Goal: Task Accomplishment & Management: Complete application form

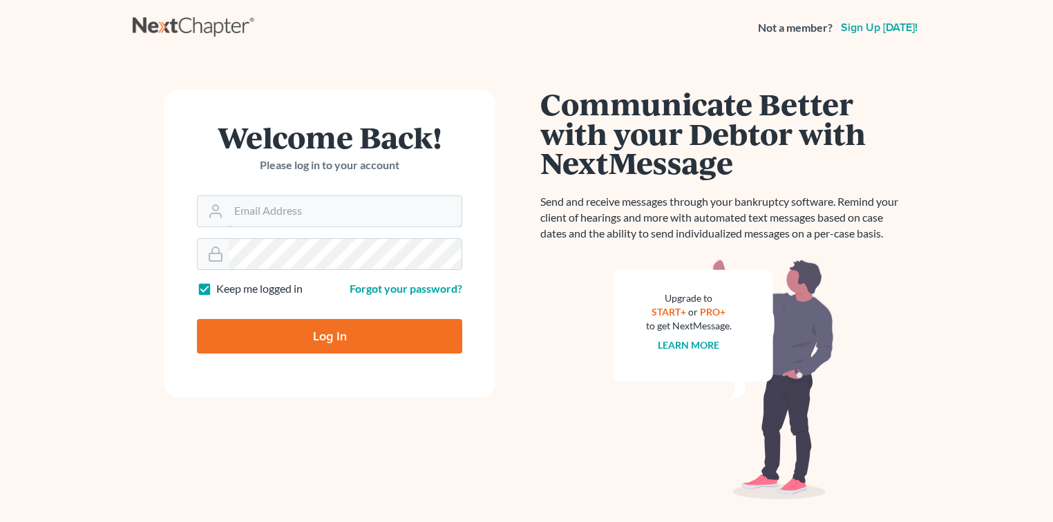
type input "[PERSON_NAME][EMAIL_ADDRESS][DOMAIN_NAME]"
click at [367, 335] on input "Log In" at bounding box center [329, 336] width 265 height 35
type input "Thinking..."
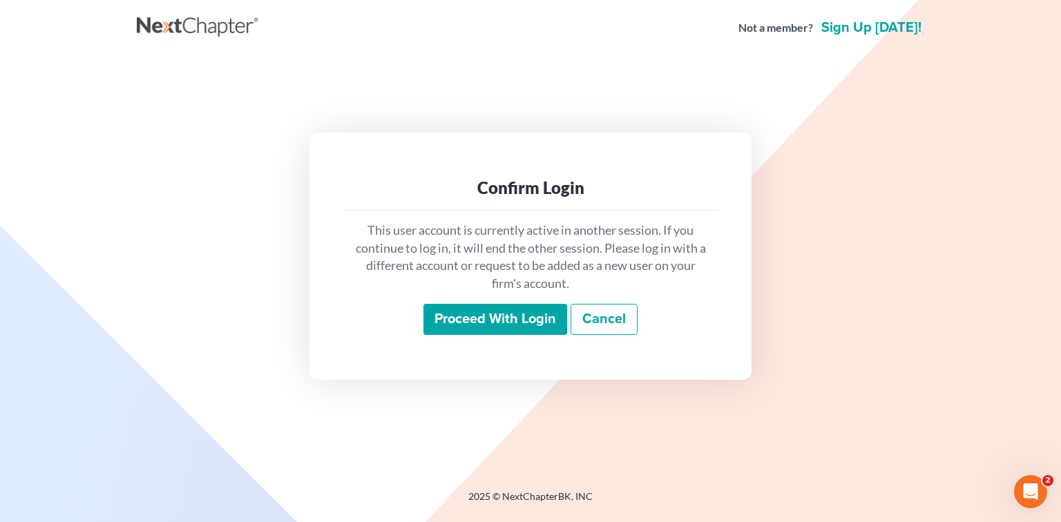
click at [504, 318] on input "Proceed with login" at bounding box center [495, 320] width 144 height 32
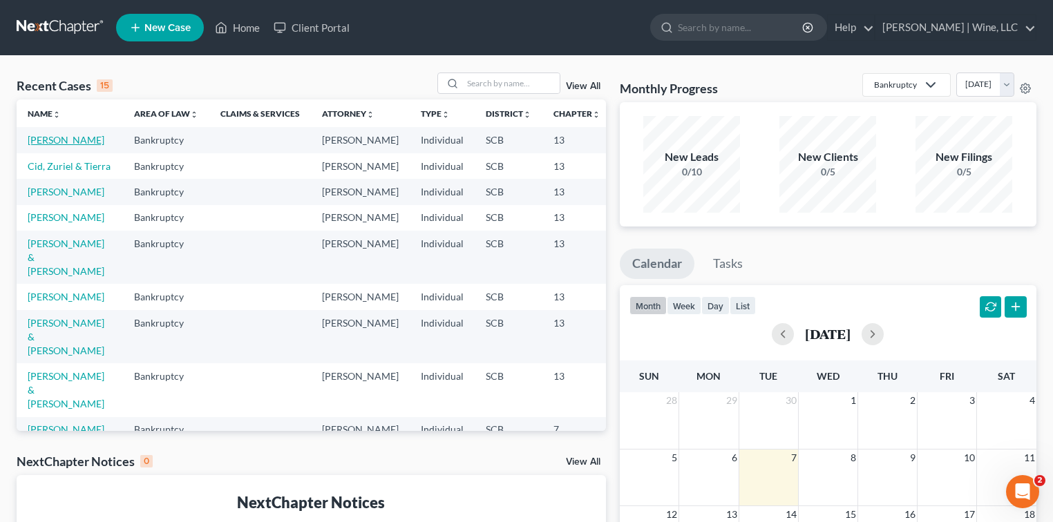
click at [41, 141] on link "[PERSON_NAME]" at bounding box center [66, 140] width 77 height 12
select select "4"
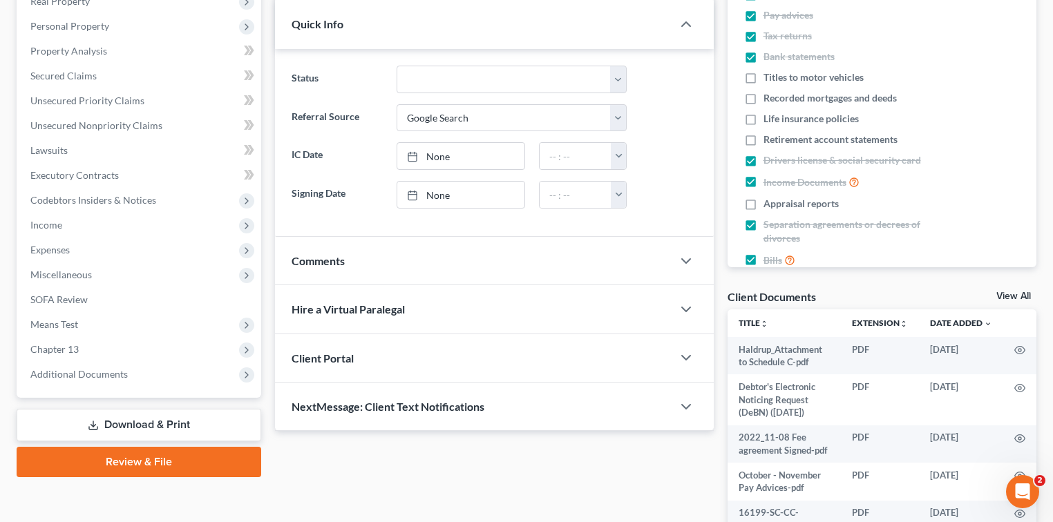
scroll to position [276, 0]
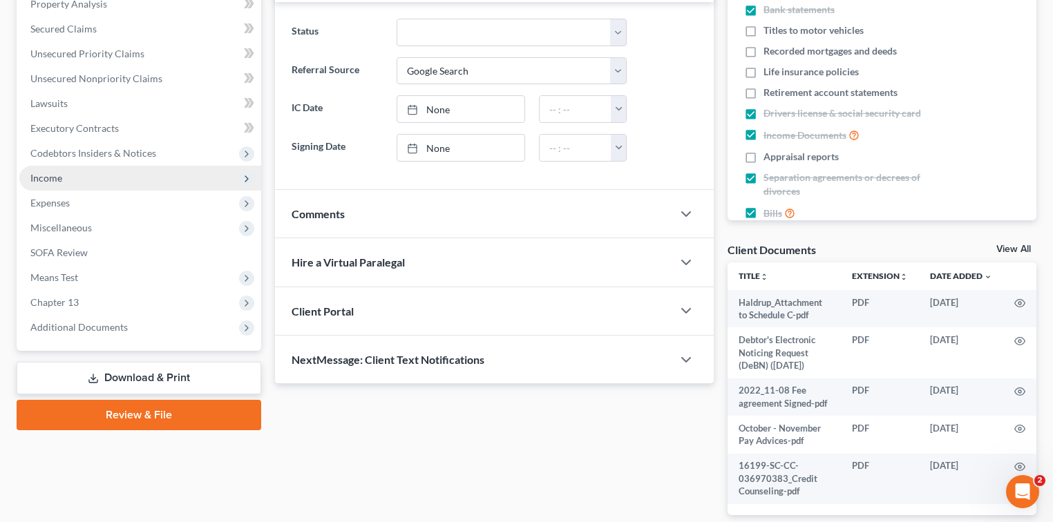
click at [50, 175] on span "Income" at bounding box center [46, 178] width 32 height 12
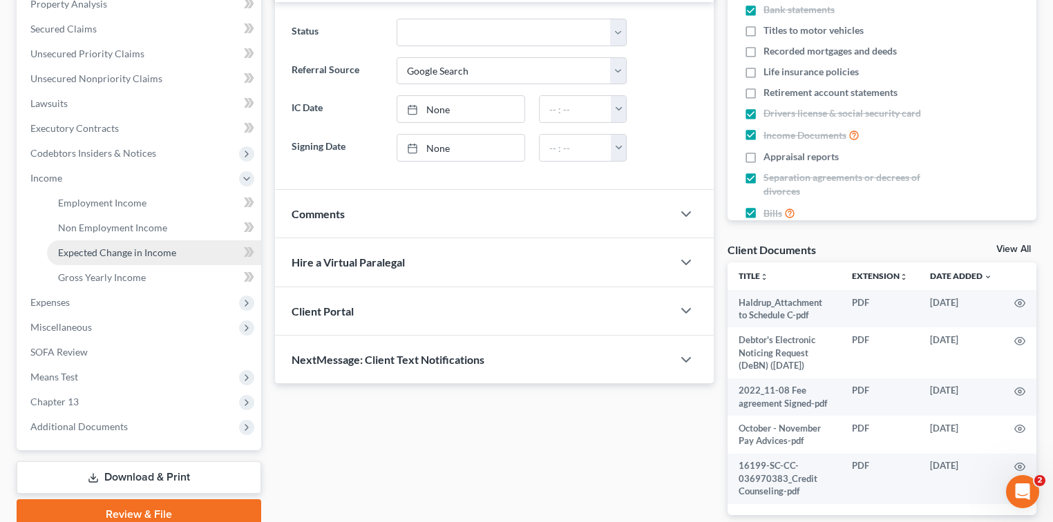
click at [111, 249] on span "Expected Change in Income" at bounding box center [117, 253] width 118 height 12
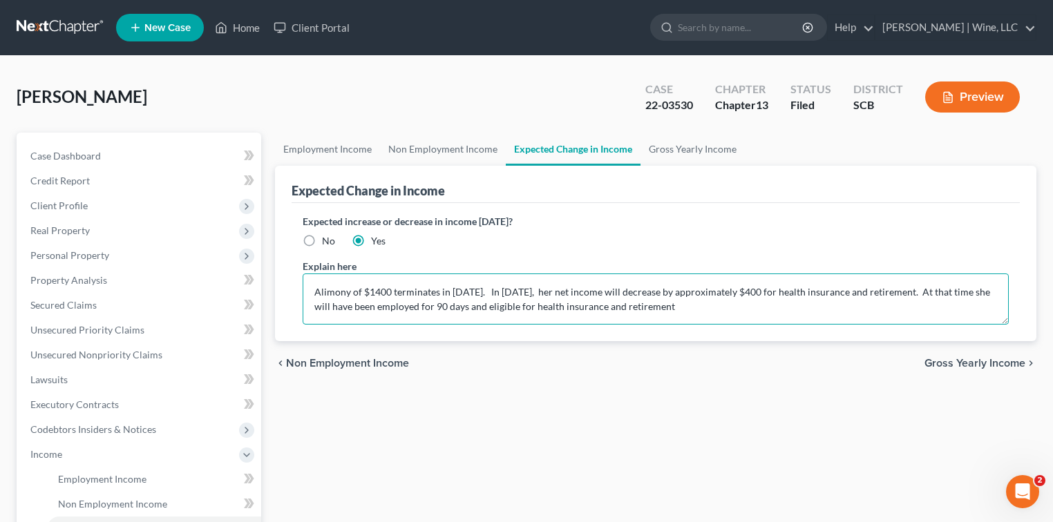
click at [804, 292] on textarea "Alimony of $1400 terminates in [DATE]. In [DATE], her net income will decrease …" at bounding box center [656, 299] width 706 height 51
click at [803, 290] on textarea "Alimony of $1400 terminates in [DATE]. In [DATE], her net income will decrease …" at bounding box center [656, 299] width 706 height 51
click at [804, 290] on textarea "Alimony of $1400 terminates in [DATE]. In [DATE], her net income will decrease …" at bounding box center [656, 299] width 706 height 51
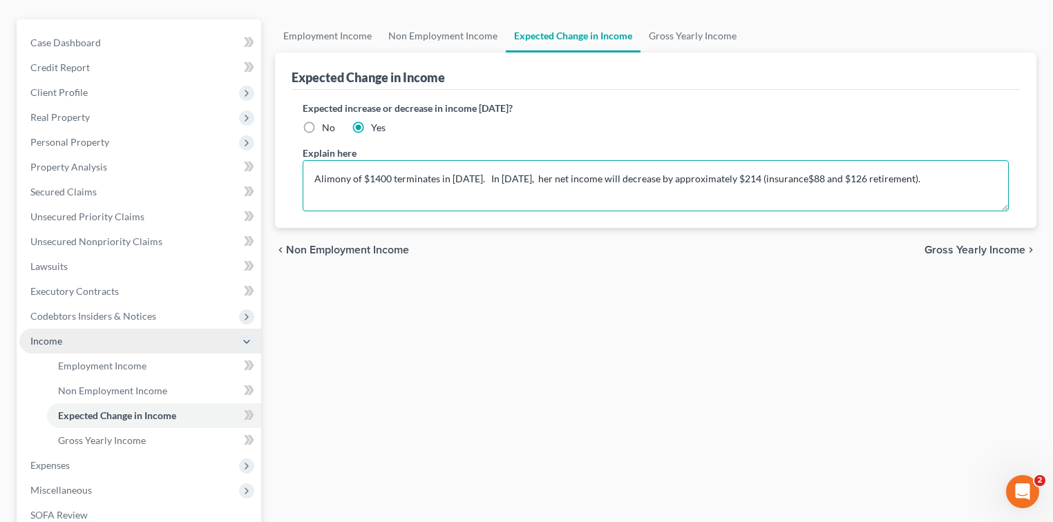
scroll to position [184, 0]
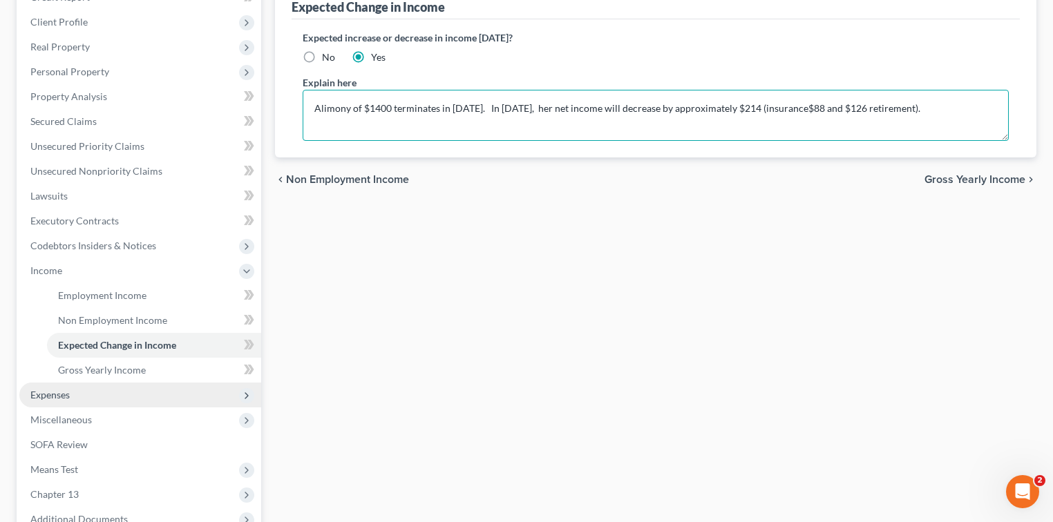
type textarea "Alimony of $1400 terminates in [DATE]. In [DATE], her net income will decrease …"
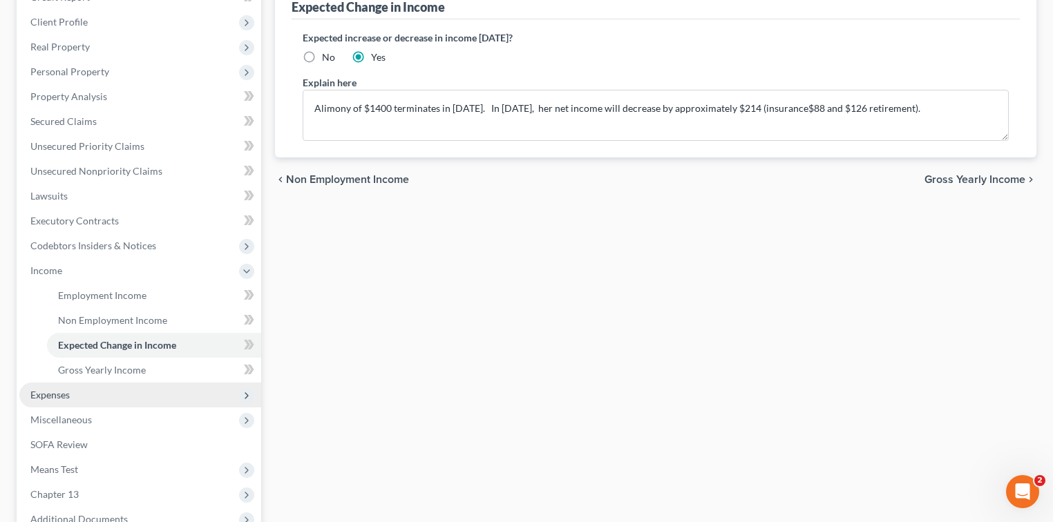
click at [56, 394] on span "Expenses" at bounding box center [49, 395] width 39 height 12
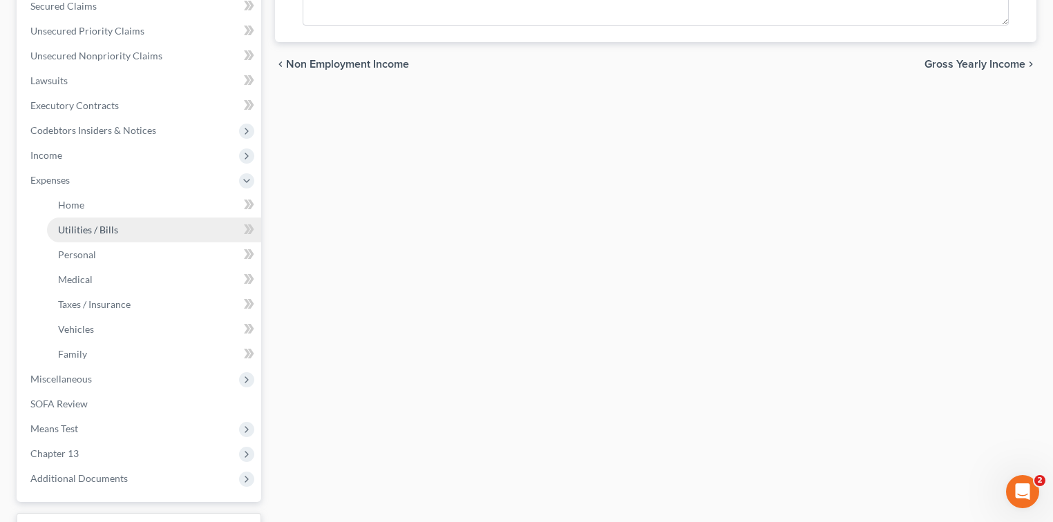
scroll to position [226, 0]
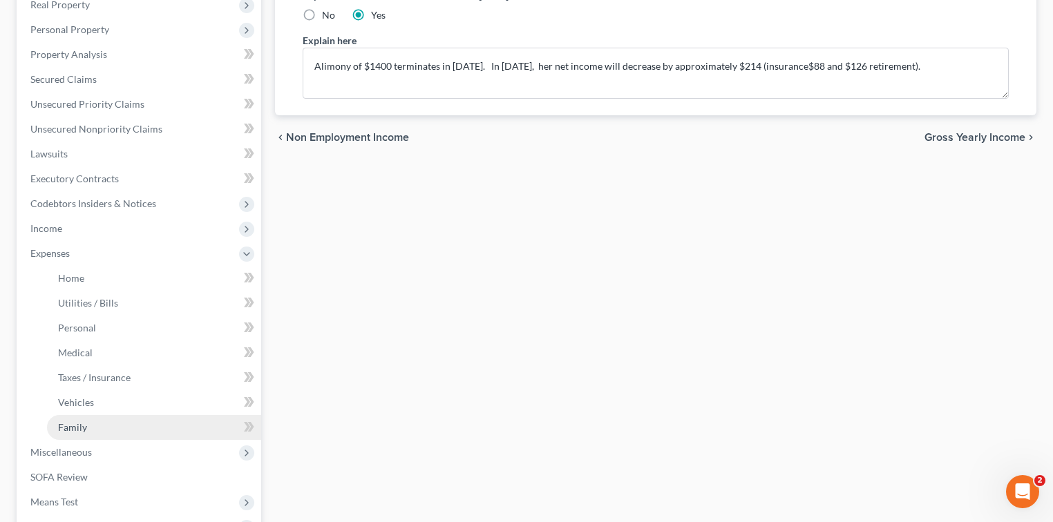
click at [84, 422] on span "Family" at bounding box center [72, 427] width 29 height 12
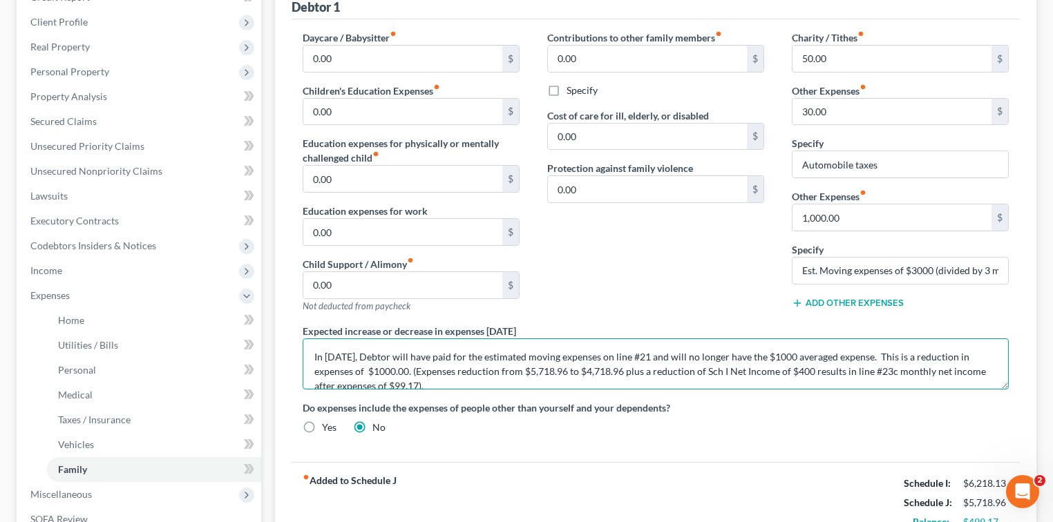
click at [793, 365] on textarea "In [DATE], Debtor will have paid for the estimated moving expenses on line #21 …" at bounding box center [656, 363] width 706 height 51
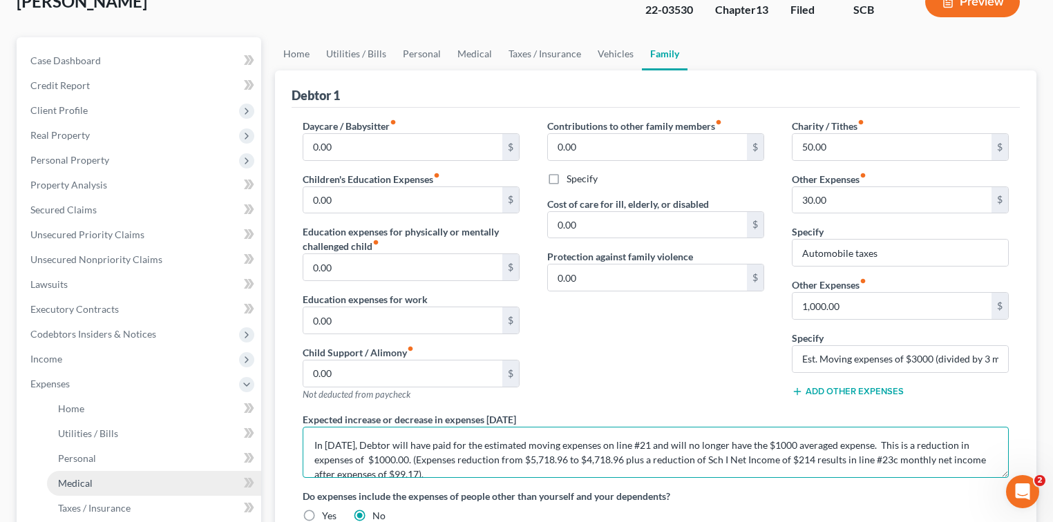
scroll to position [184, 0]
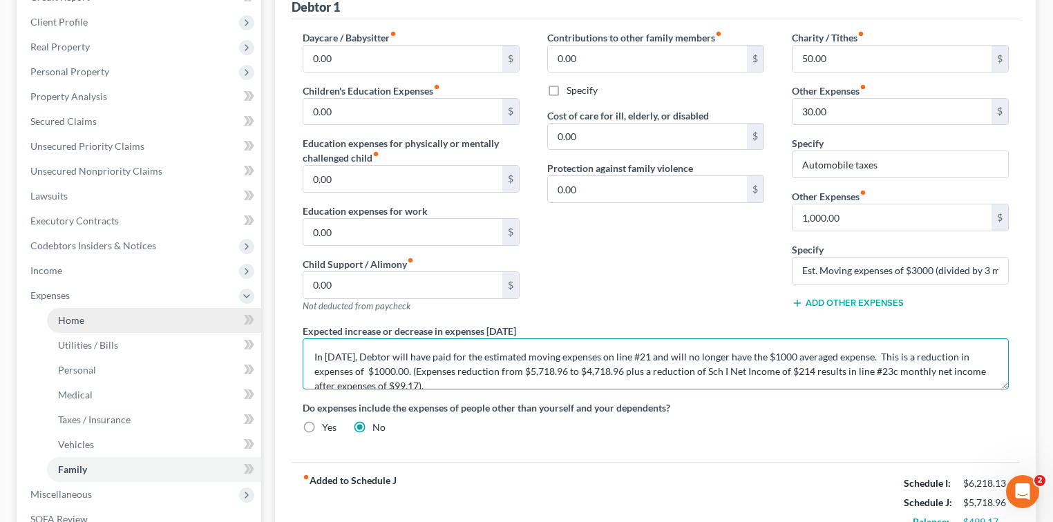
type textarea "In [DATE], Debtor will have paid for the estimated moving expenses on line #21 …"
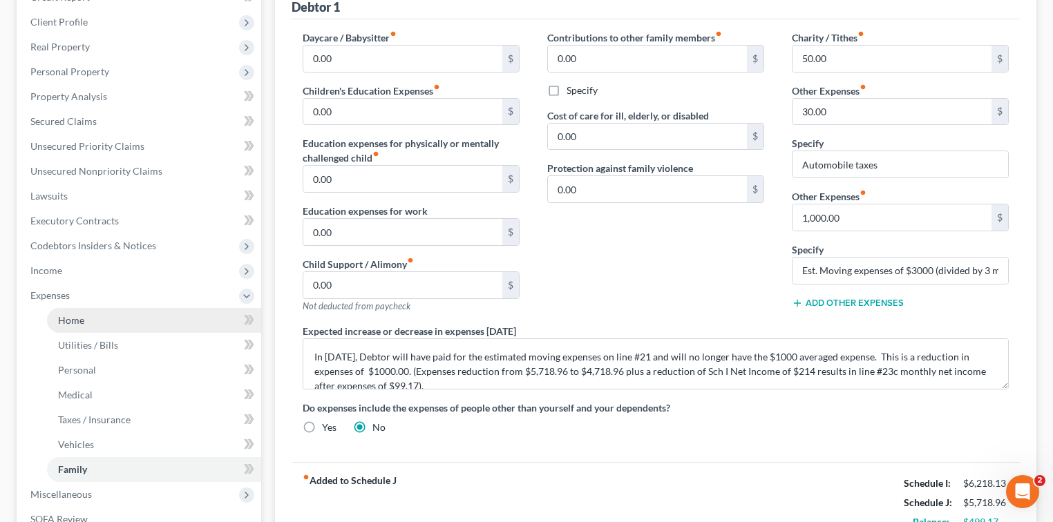
click at [80, 323] on span "Home" at bounding box center [71, 320] width 26 height 12
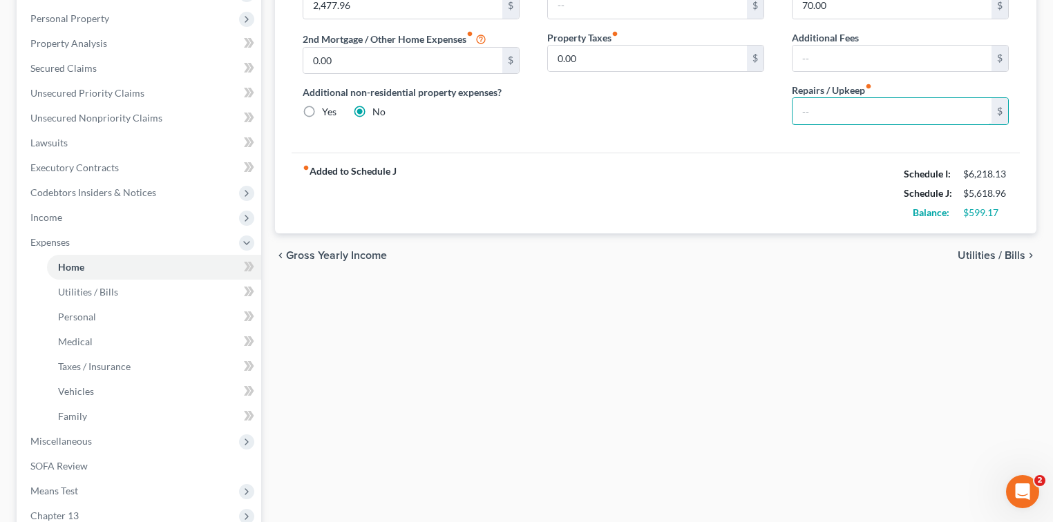
scroll to position [368, 0]
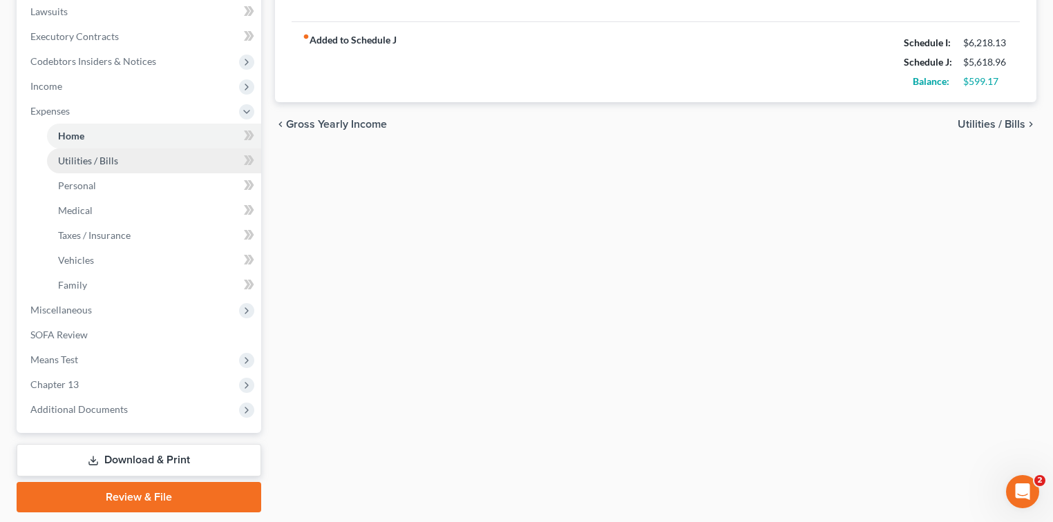
click at [74, 161] on span "Utilities / Bills" at bounding box center [88, 161] width 60 height 12
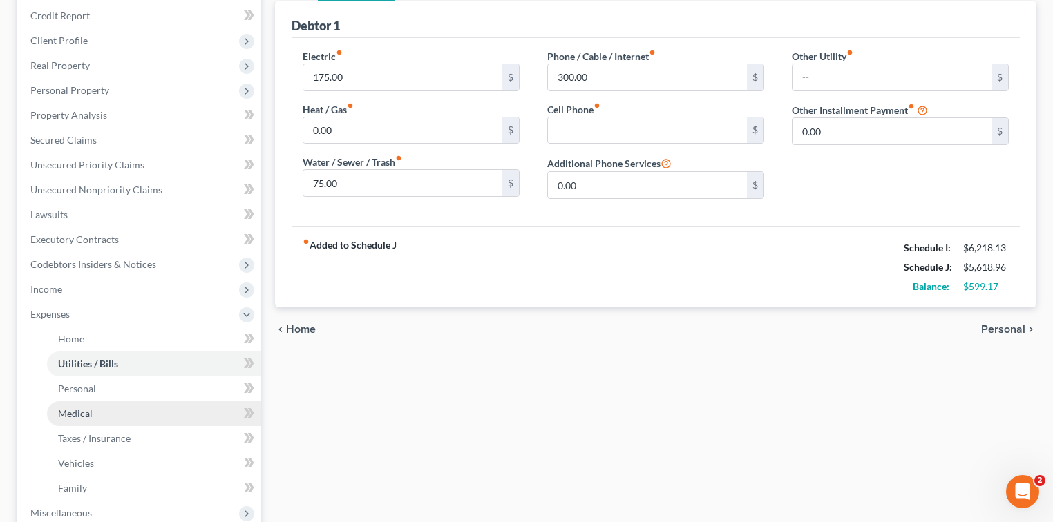
scroll to position [184, 0]
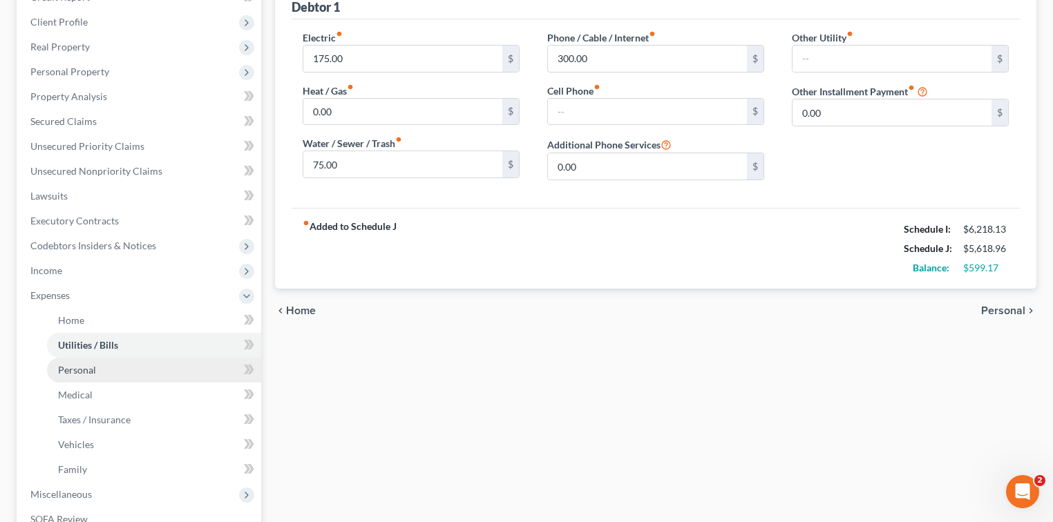
click at [90, 372] on span "Personal" at bounding box center [77, 370] width 38 height 12
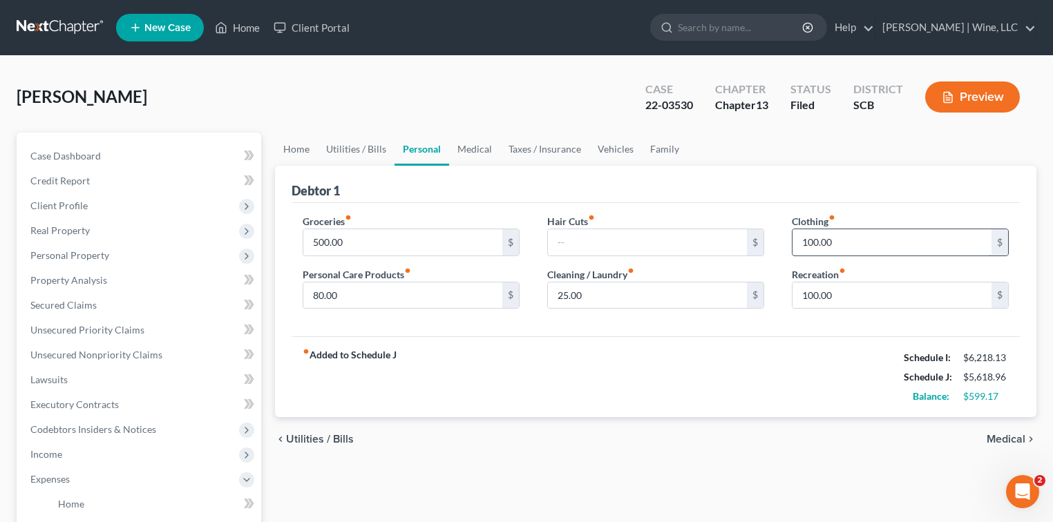
click at [843, 240] on input "100.00" at bounding box center [891, 242] width 199 height 26
click at [973, 95] on button "Preview" at bounding box center [972, 97] width 95 height 31
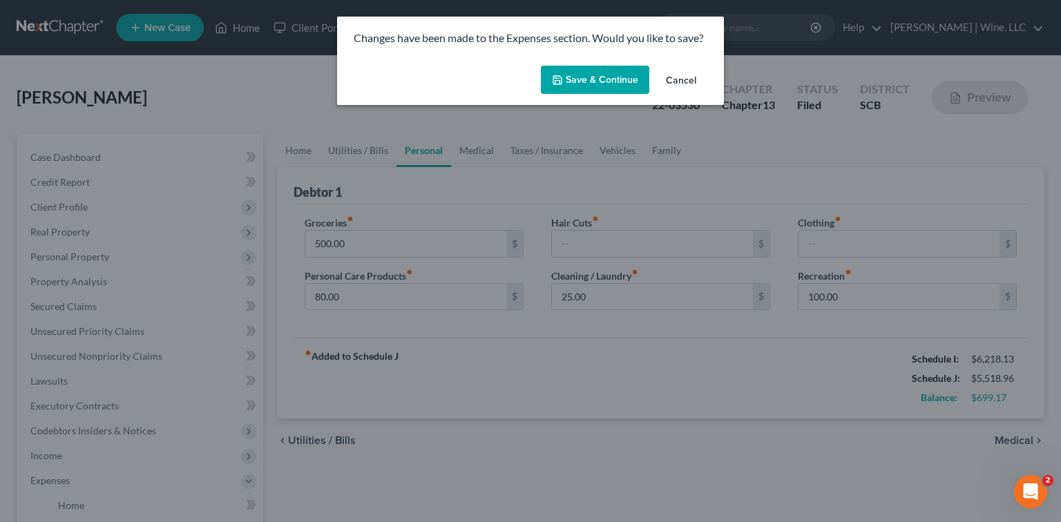
click at [591, 86] on button "Save & Continue" at bounding box center [595, 80] width 108 height 29
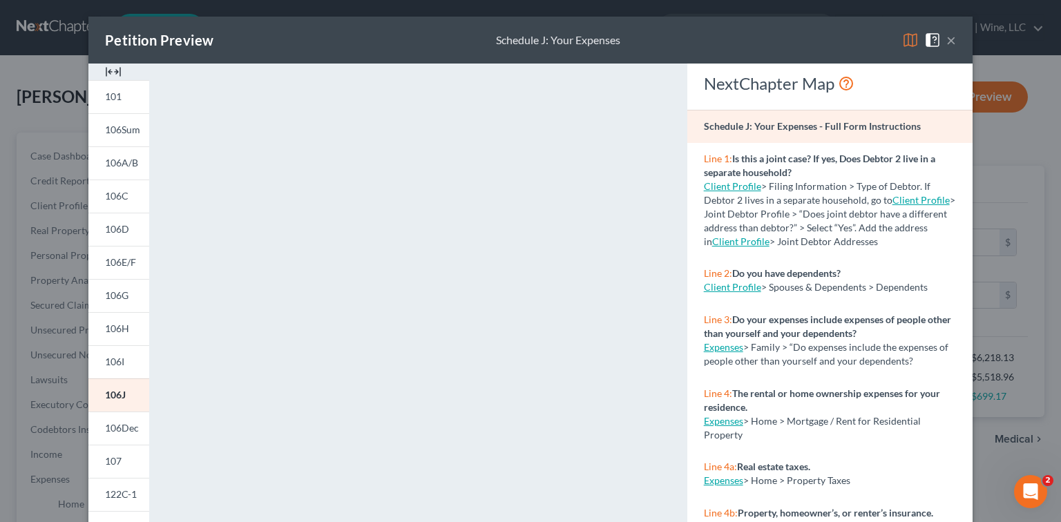
click at [948, 37] on button "×" at bounding box center [951, 40] width 10 height 17
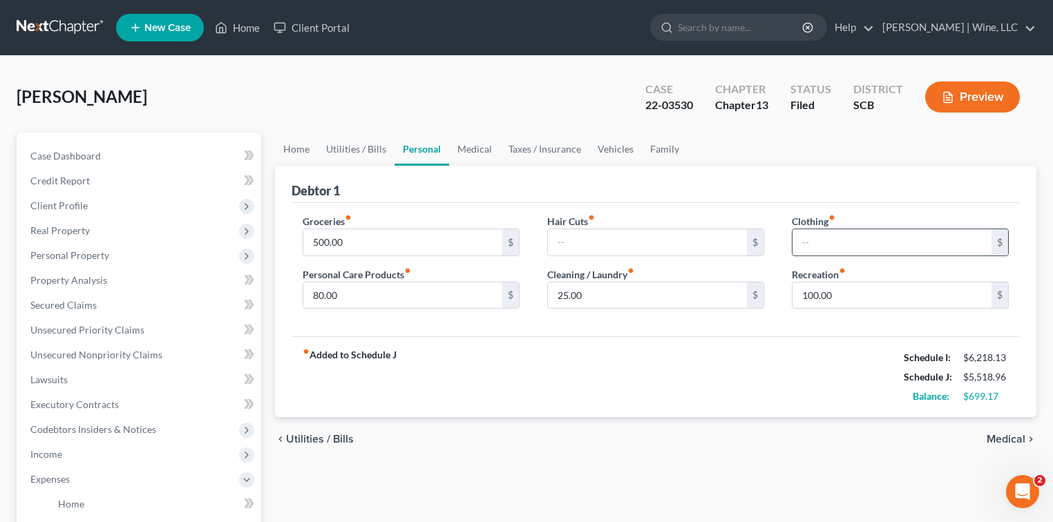
click at [810, 245] on input "text" at bounding box center [891, 242] width 199 height 26
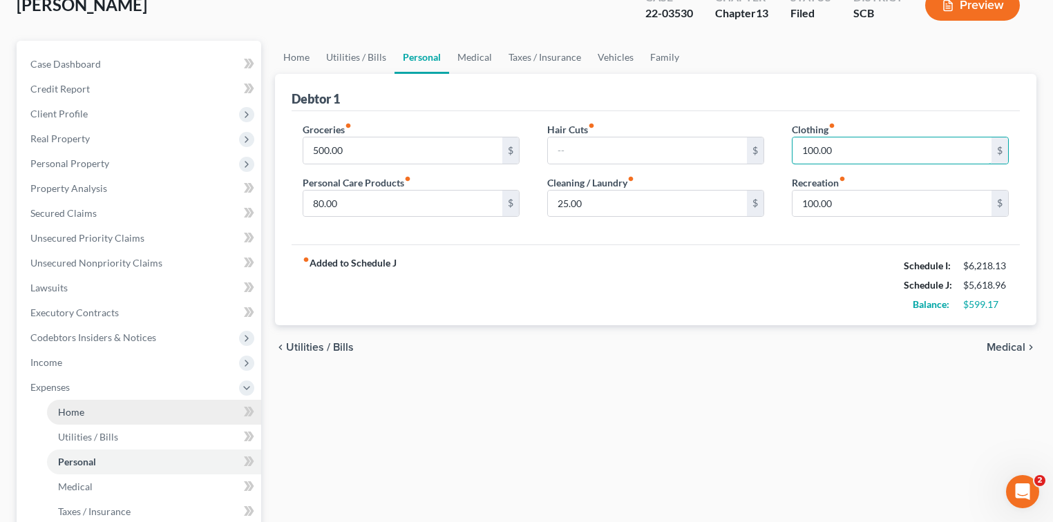
type input "100.00"
click at [77, 417] on span "Home" at bounding box center [71, 412] width 26 height 12
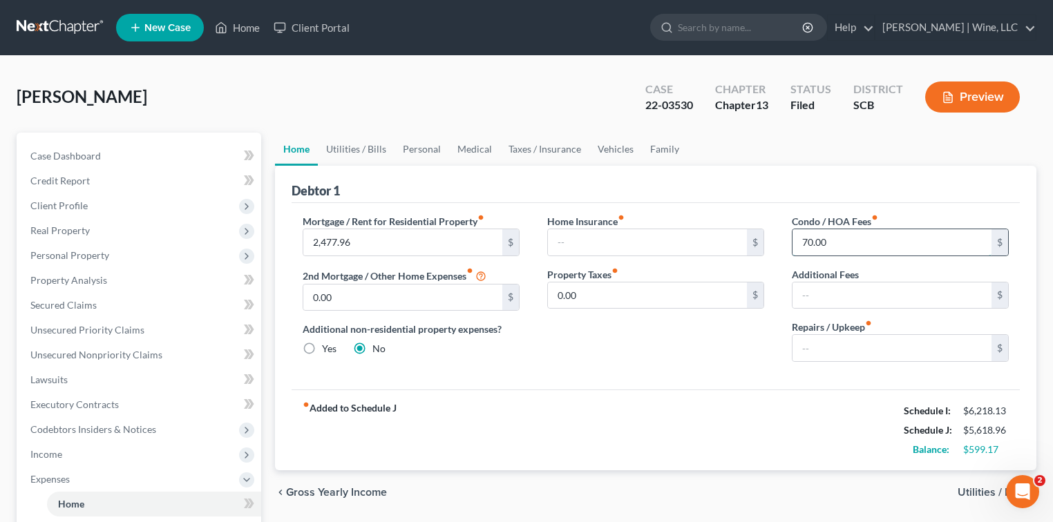
click at [839, 240] on input "70.00" at bounding box center [891, 242] width 199 height 26
click at [670, 341] on div "Home Insurance fiber_manual_record $ Property Taxes fiber_manual_record 0.00 $" at bounding box center [655, 293] width 245 height 159
click at [803, 340] on input "text" at bounding box center [891, 348] width 199 height 26
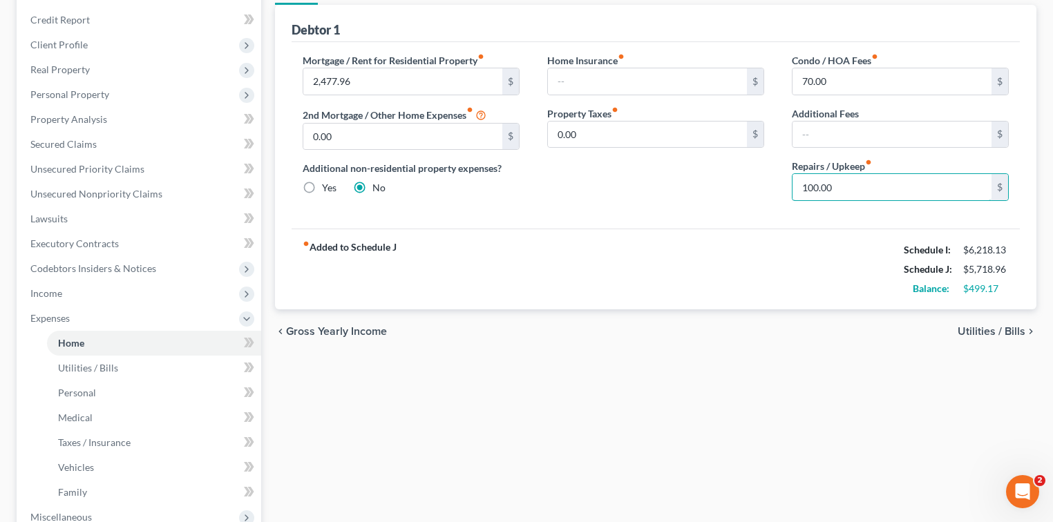
scroll to position [276, 0]
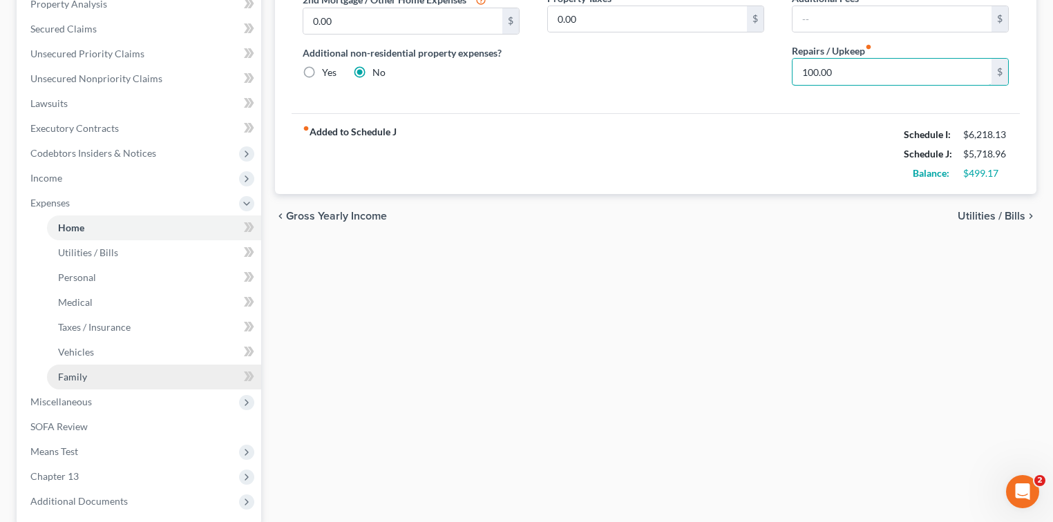
type input "100.00"
click at [74, 378] on span "Family" at bounding box center [72, 377] width 29 height 12
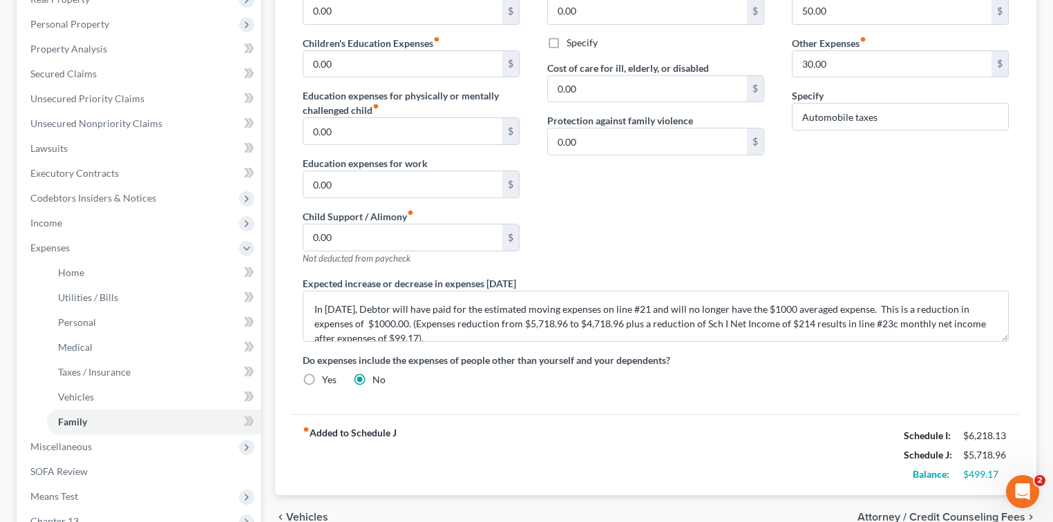
scroll to position [368, 0]
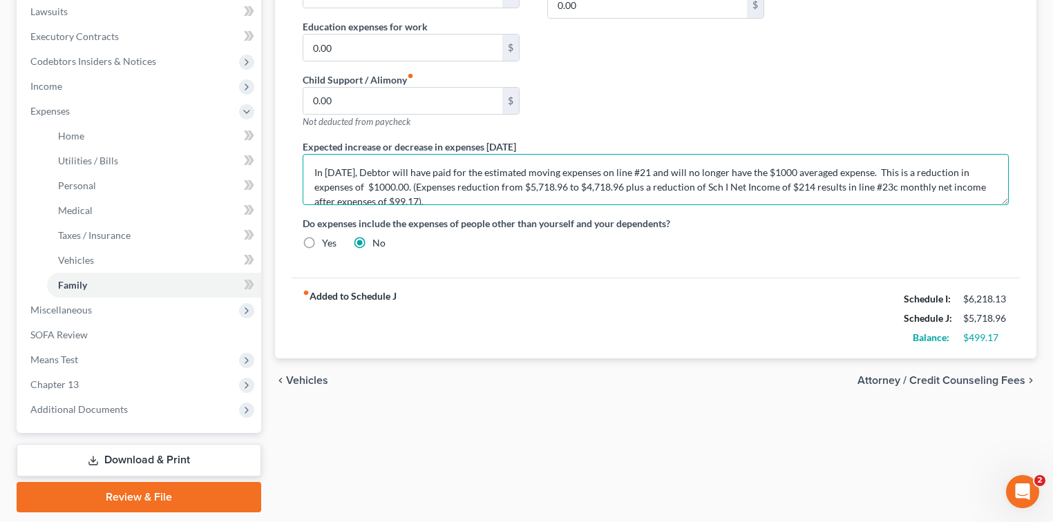
click at [411, 180] on textarea "In [DATE], Debtor will have paid for the estimated moving expenses on line #21 …" at bounding box center [656, 179] width 706 height 51
click at [730, 182] on textarea "In [DATE], Debtor will have paid for the estimated moving expenses on line #21 …" at bounding box center [656, 179] width 706 height 51
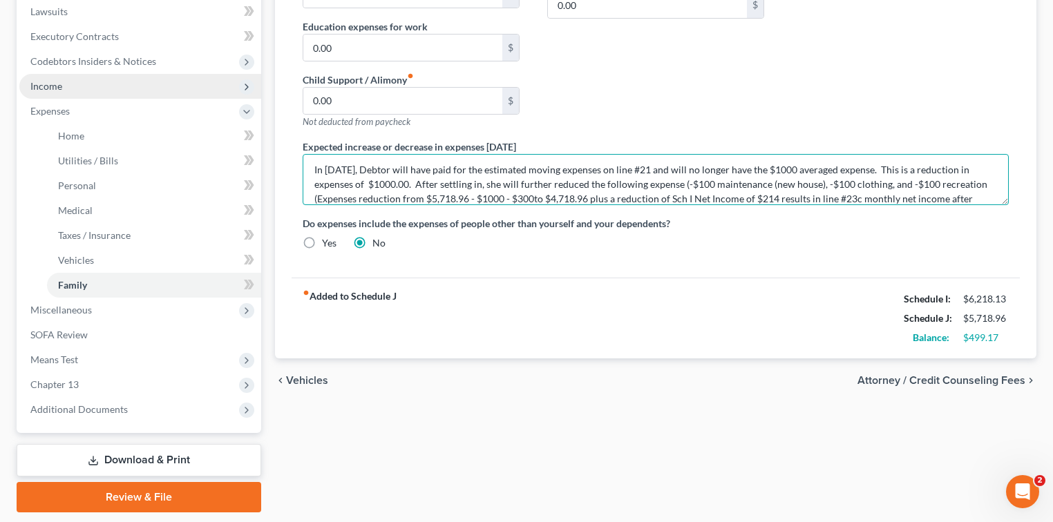
type textarea "In [DATE], Debtor will have paid for the estimated moving expenses on line #21 …"
click at [60, 84] on span "Income" at bounding box center [46, 86] width 32 height 12
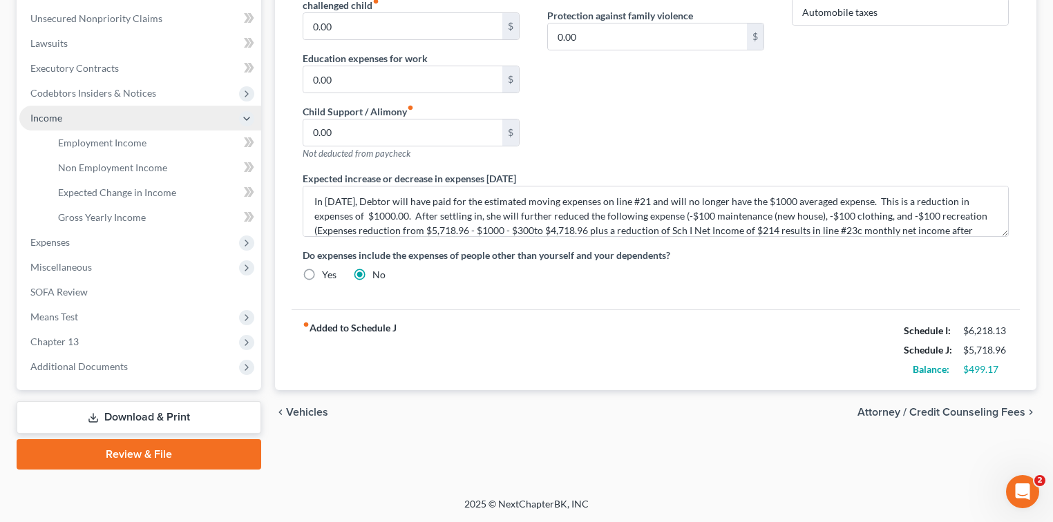
scroll to position [335, 0]
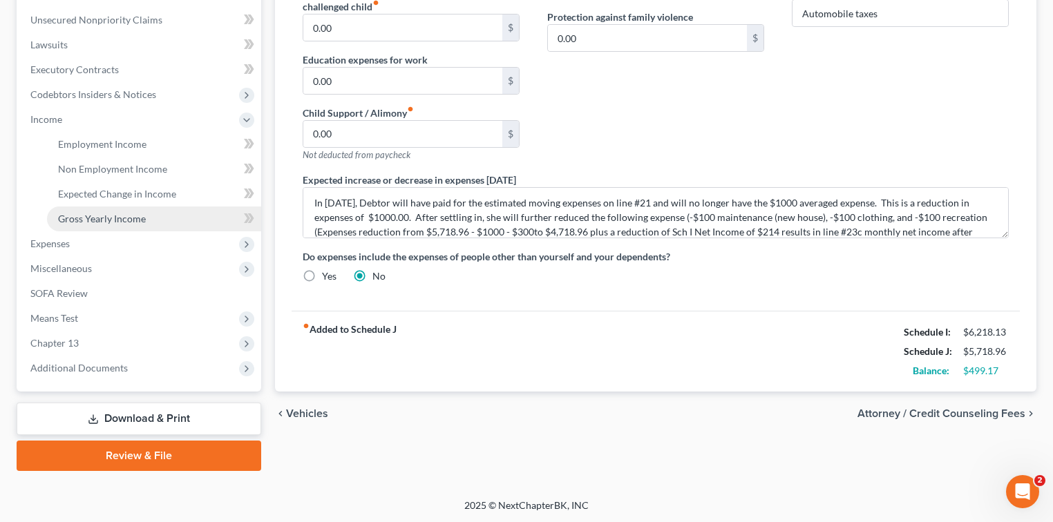
click at [141, 223] on span "Gross Yearly Income" at bounding box center [102, 219] width 88 height 12
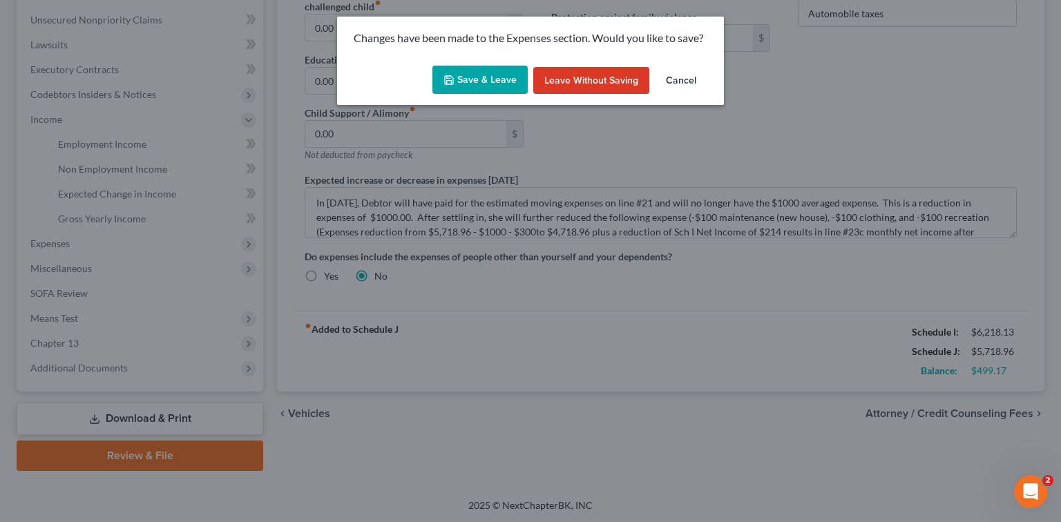
click at [614, 166] on div "Changes have been made to the Expenses section. Would you like to save? Save & …" at bounding box center [530, 261] width 1061 height 522
click at [54, 120] on div "Changes have been made to the Expenses section. Would you like to save? Save & …" at bounding box center [530, 261] width 1061 height 522
click at [486, 77] on button "Save & Leave" at bounding box center [479, 80] width 95 height 29
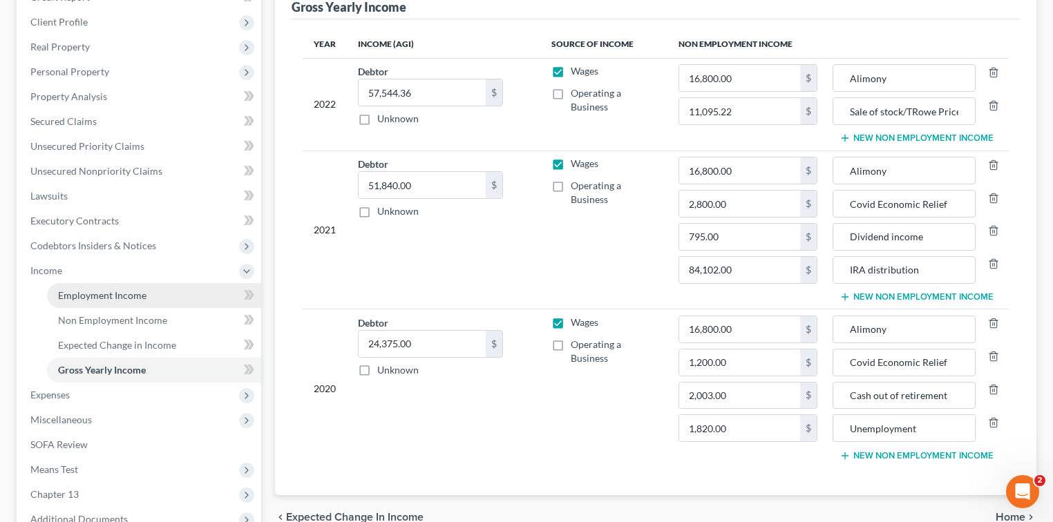
click at [117, 296] on span "Employment Income" at bounding box center [102, 295] width 88 height 12
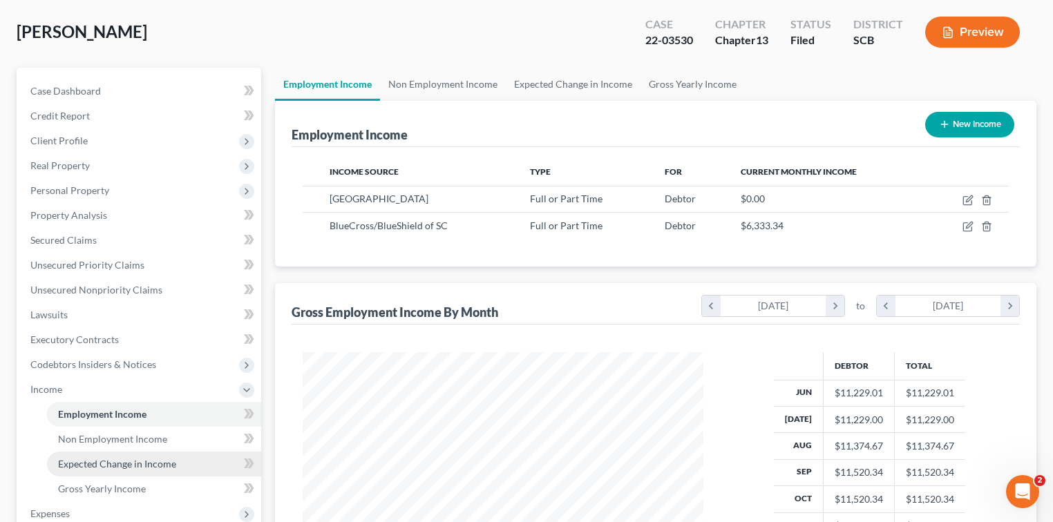
scroll to position [92, 0]
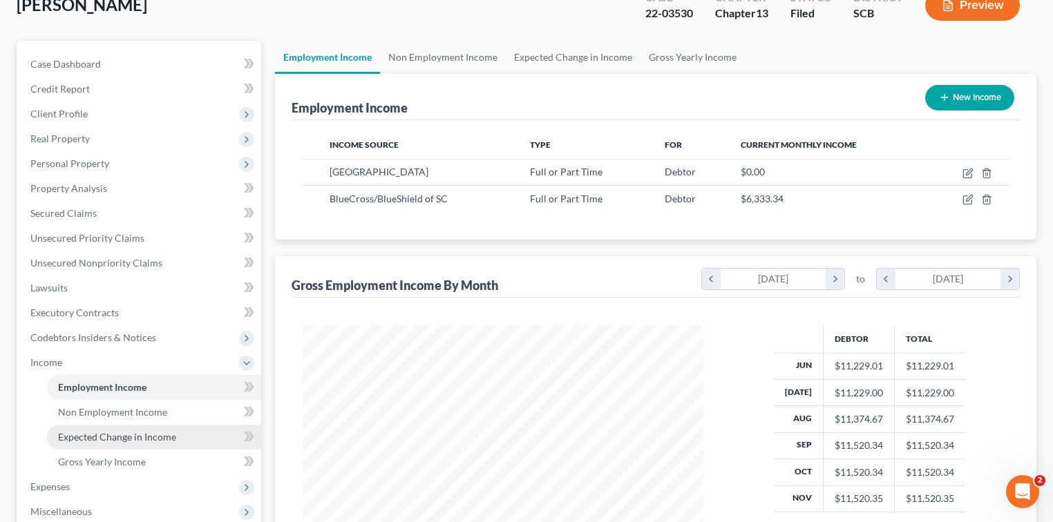
click at [130, 437] on span "Expected Change in Income" at bounding box center [117, 437] width 118 height 12
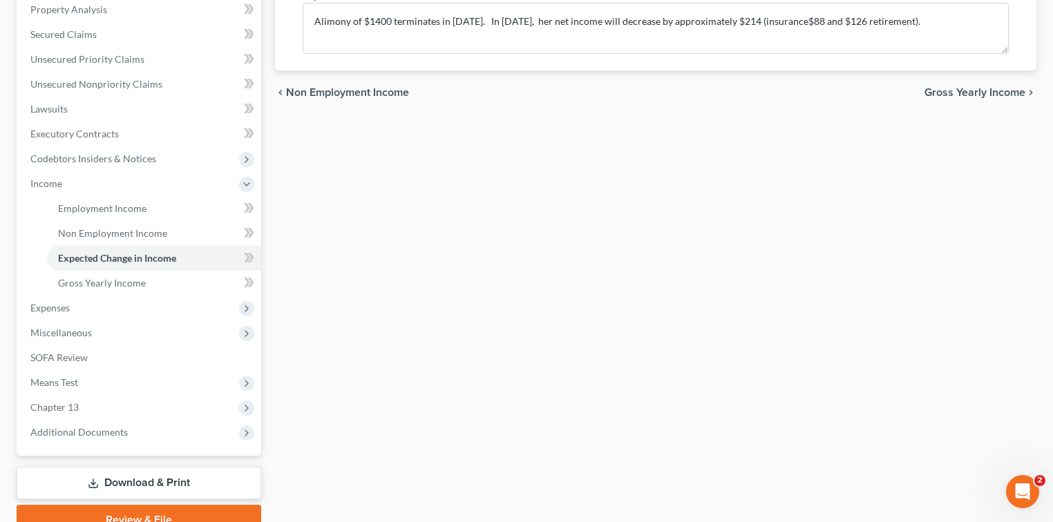
scroll to position [276, 0]
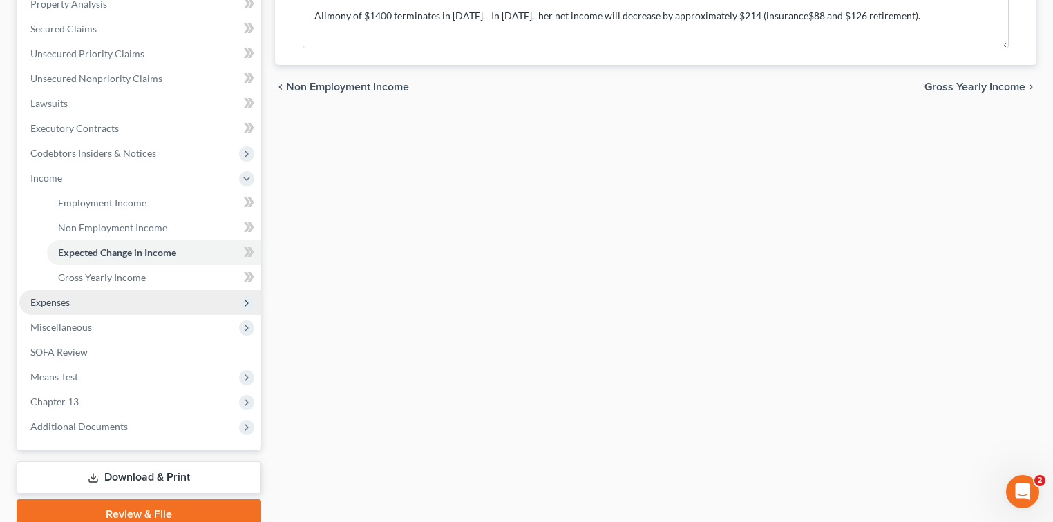
click at [59, 306] on span "Expenses" at bounding box center [49, 302] width 39 height 12
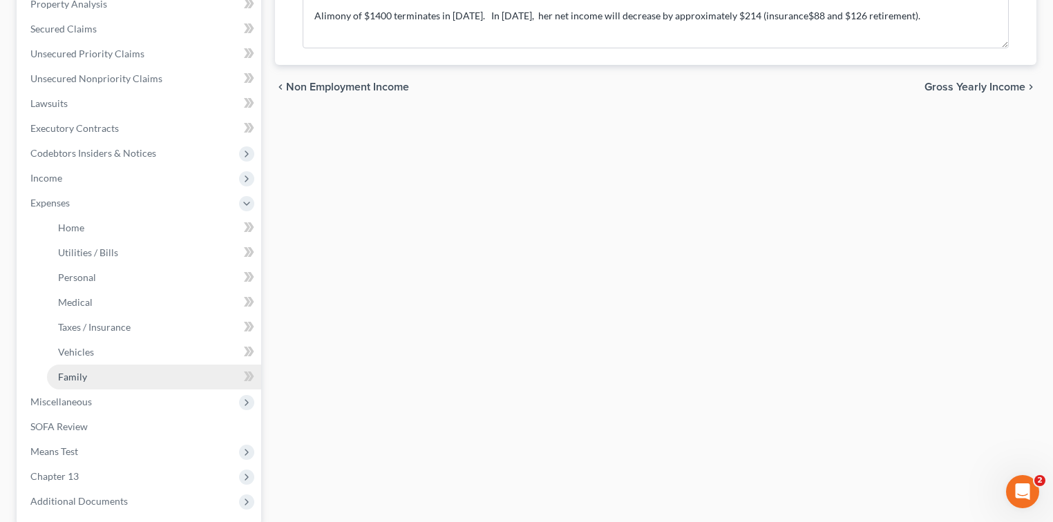
click at [70, 381] on span "Family" at bounding box center [72, 377] width 29 height 12
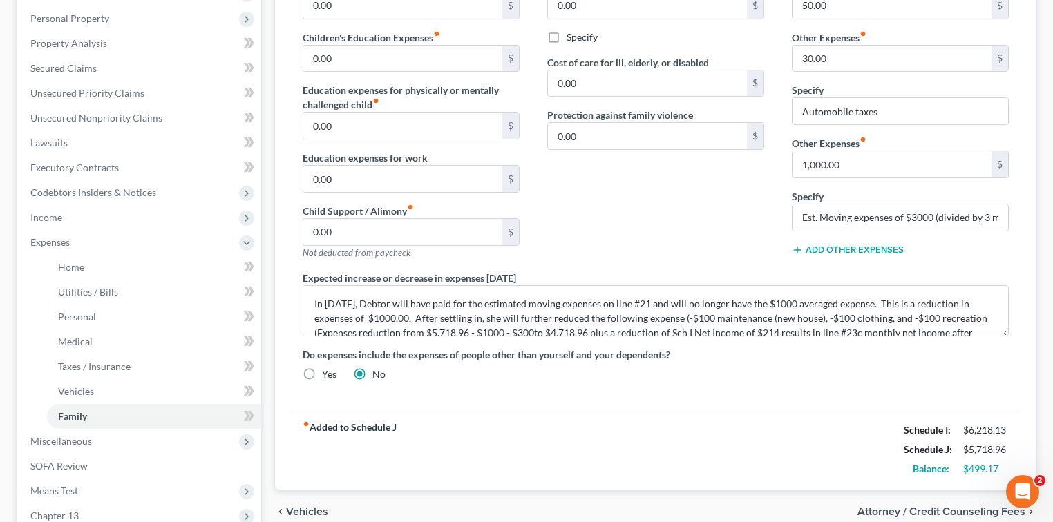
scroll to position [276, 0]
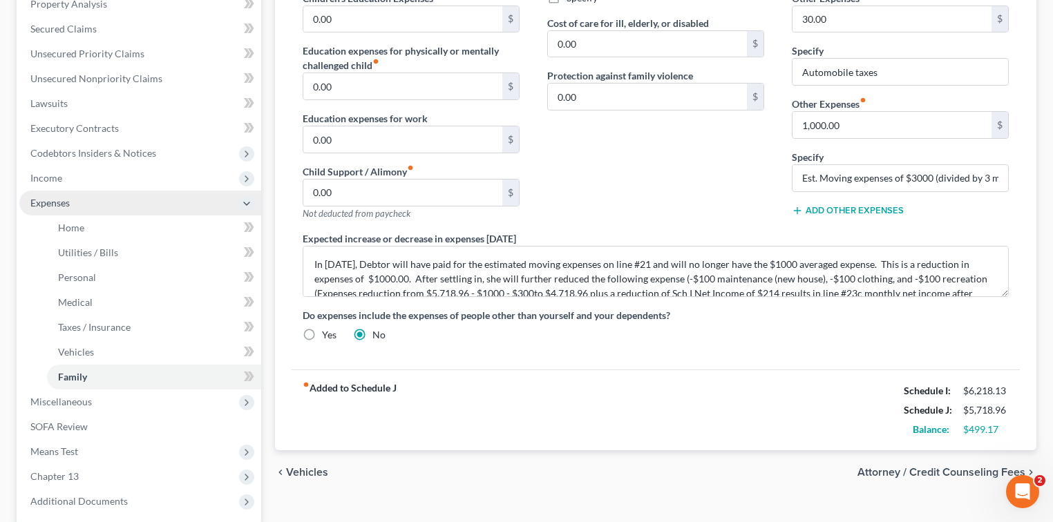
click at [70, 202] on span "Expenses" at bounding box center [140, 203] width 242 height 25
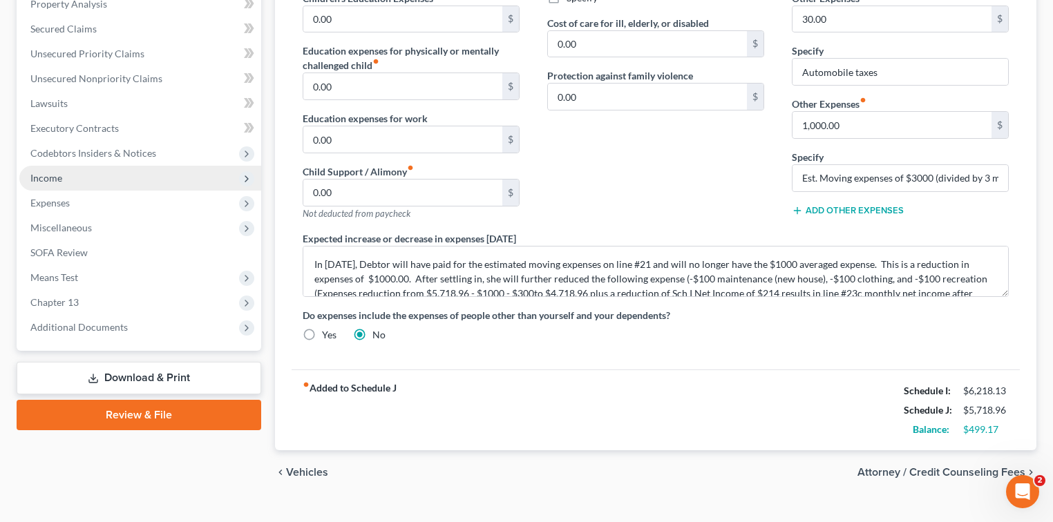
click at [59, 175] on span "Income" at bounding box center [46, 178] width 32 height 12
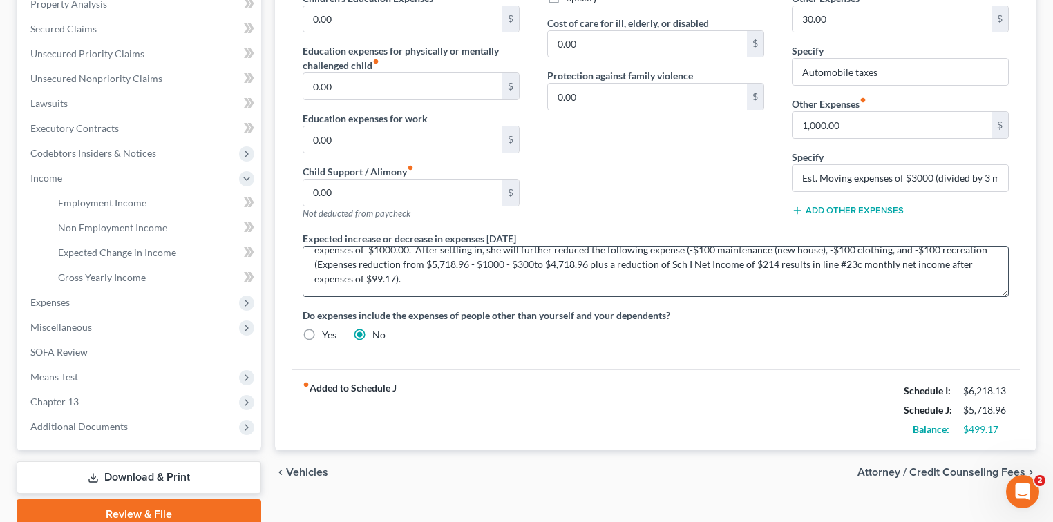
scroll to position [0, 0]
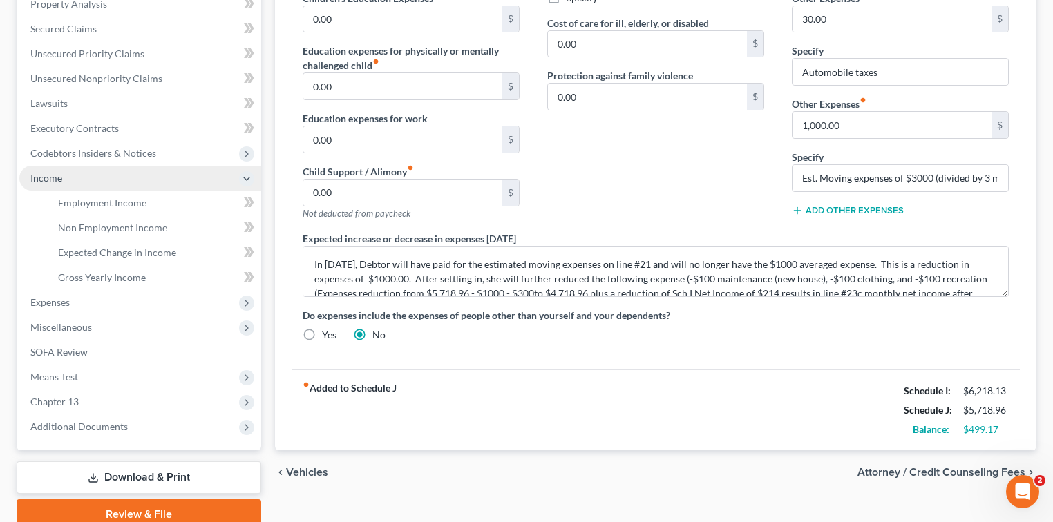
click at [57, 175] on span "Income" at bounding box center [46, 178] width 32 height 12
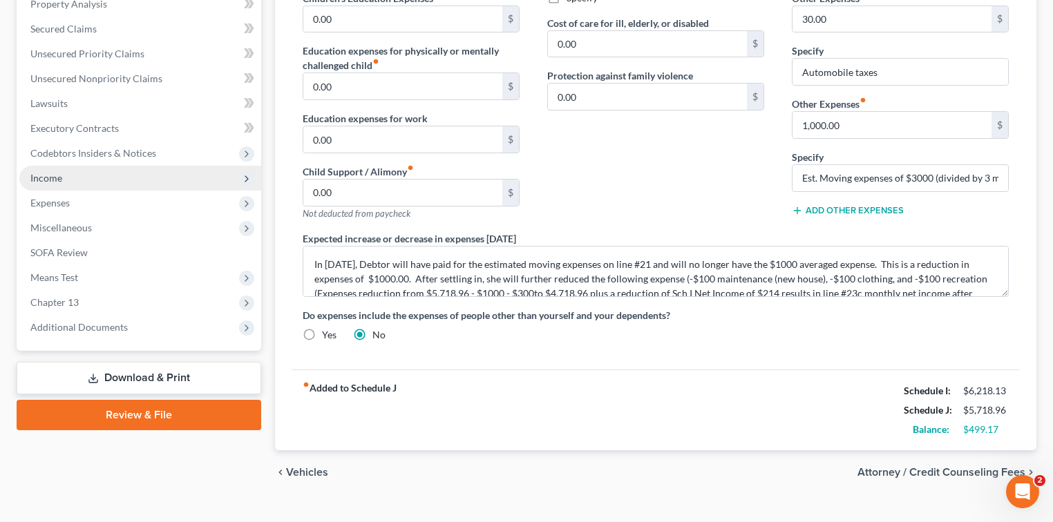
click at [35, 174] on span "Income" at bounding box center [46, 178] width 32 height 12
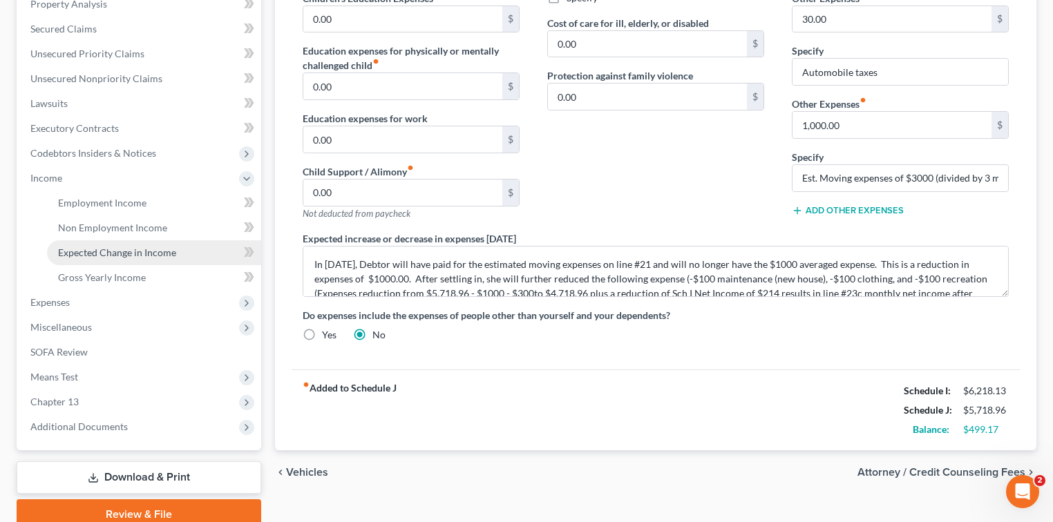
click at [120, 256] on span "Expected Change in Income" at bounding box center [117, 253] width 118 height 12
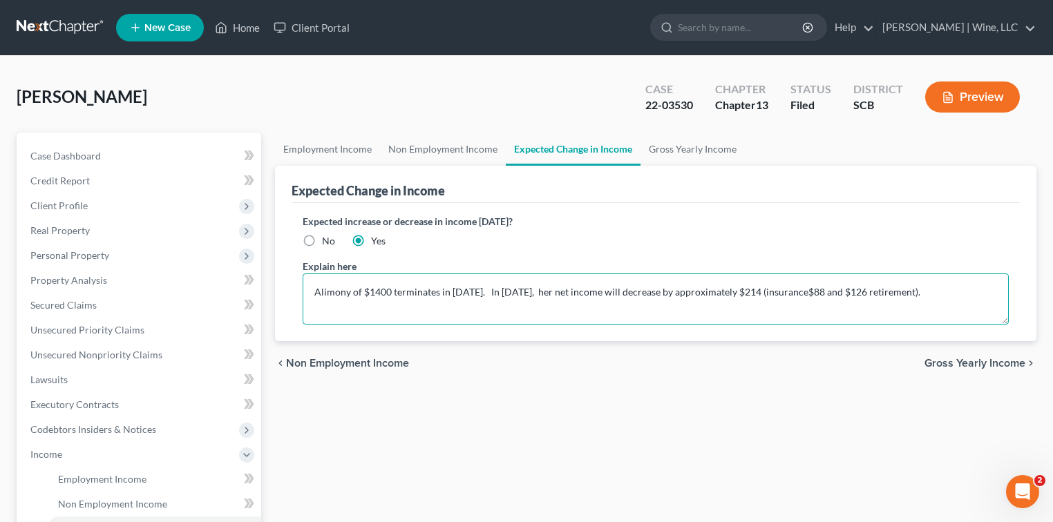
click at [985, 290] on textarea "Alimony of $1400 terminates in [DATE]. In [DATE], her net income will decrease …" at bounding box center [656, 299] width 706 height 51
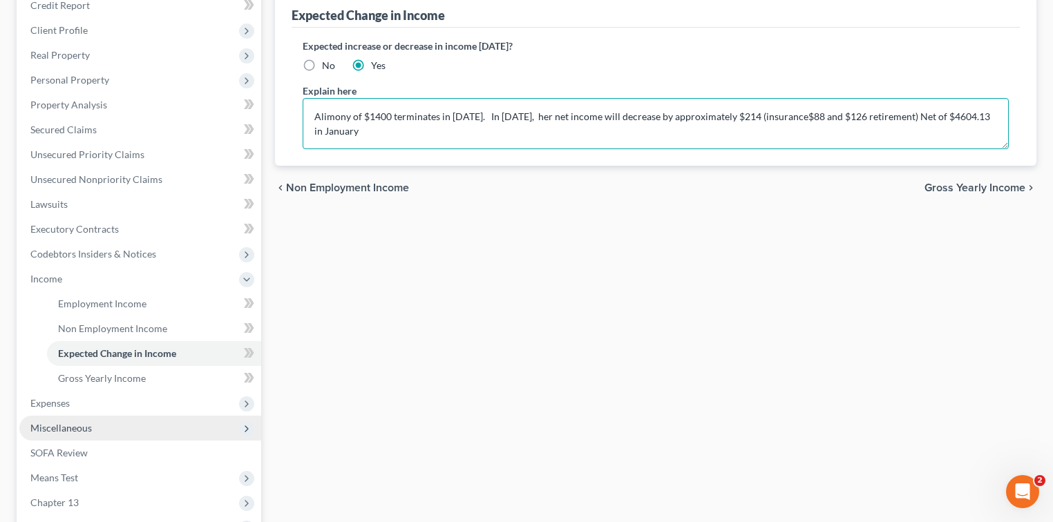
scroll to position [184, 0]
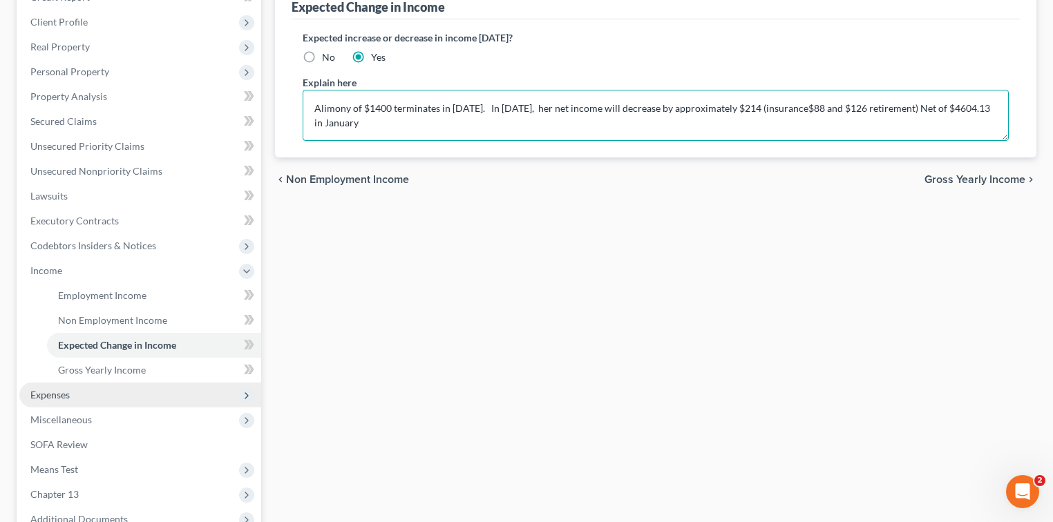
type textarea "Alimony of $1400 terminates in [DATE]. In [DATE], her net income will decrease …"
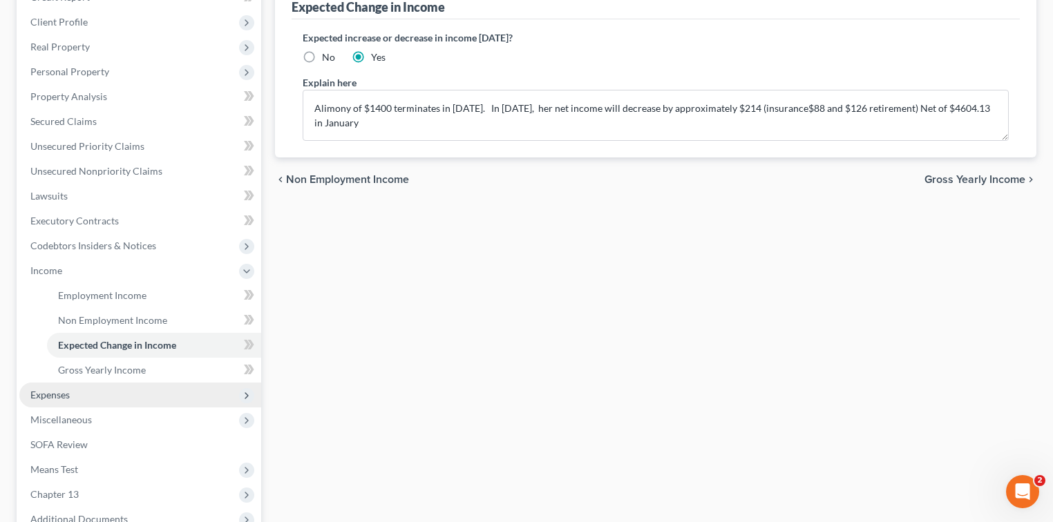
click at [52, 396] on span "Expenses" at bounding box center [49, 395] width 39 height 12
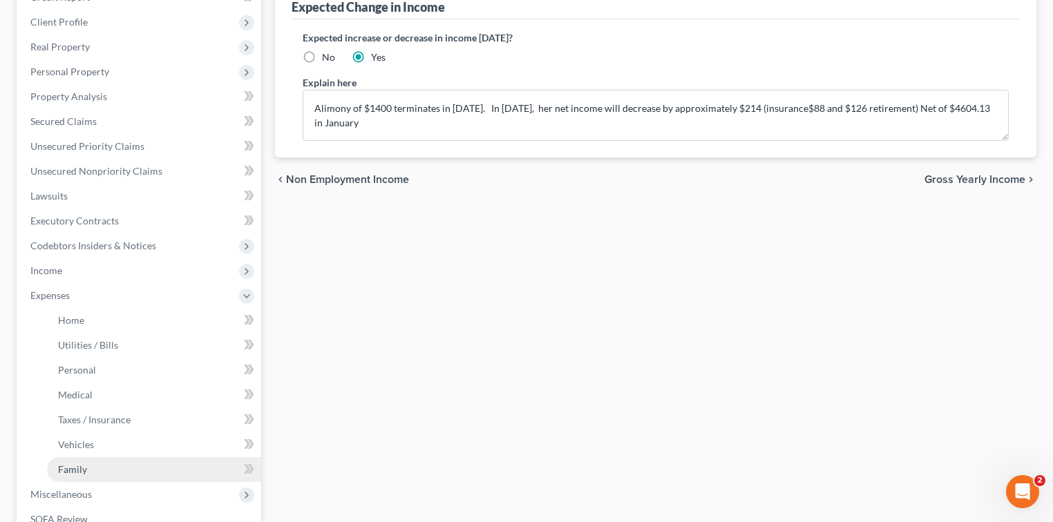
click at [75, 465] on span "Family" at bounding box center [72, 469] width 29 height 12
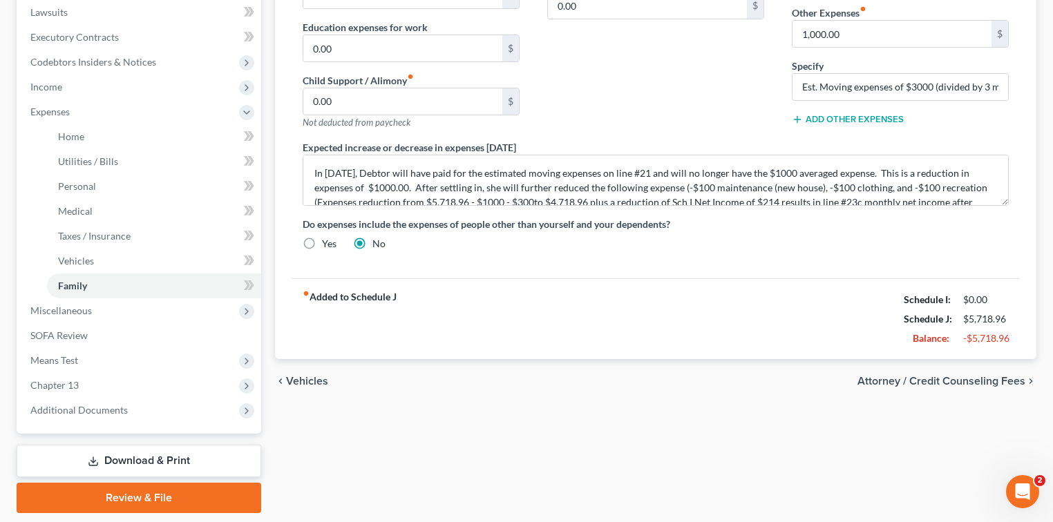
scroll to position [368, 0]
click at [525, 203] on div "Daycare / Babysitter fiber_manual_record 0.00 $ Children's Education Expenses f…" at bounding box center [656, 53] width 734 height 415
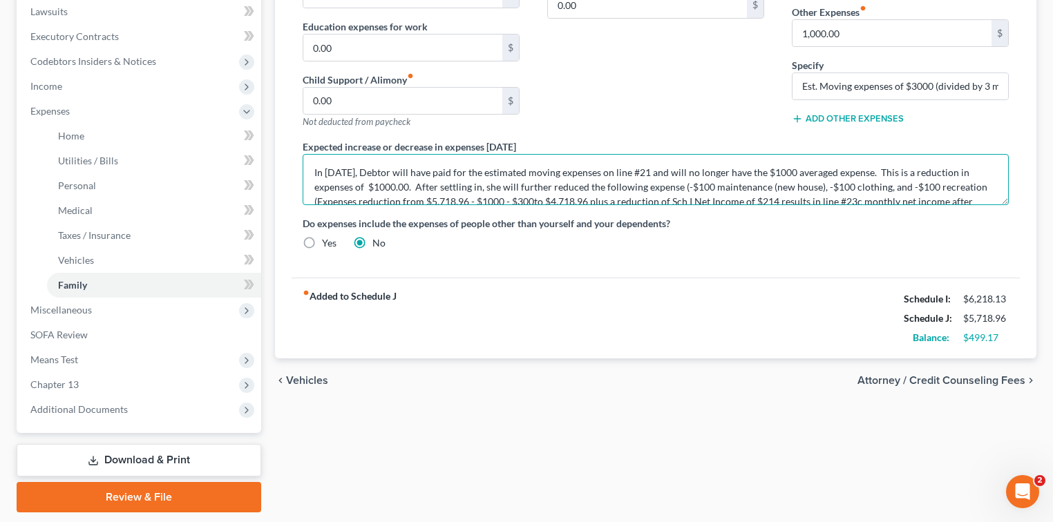
click at [697, 182] on textarea "In [DATE], Debtor will have paid for the estimated moving expenses on line #21 …" at bounding box center [656, 179] width 706 height 51
drag, startPoint x: 517, startPoint y: 198, endPoint x: 526, endPoint y: 191, distance: 11.8
click at [521, 196] on textarea "In [DATE], Debtor will have paid for the estimated moving expenses on line #21 …" at bounding box center [656, 179] width 706 height 51
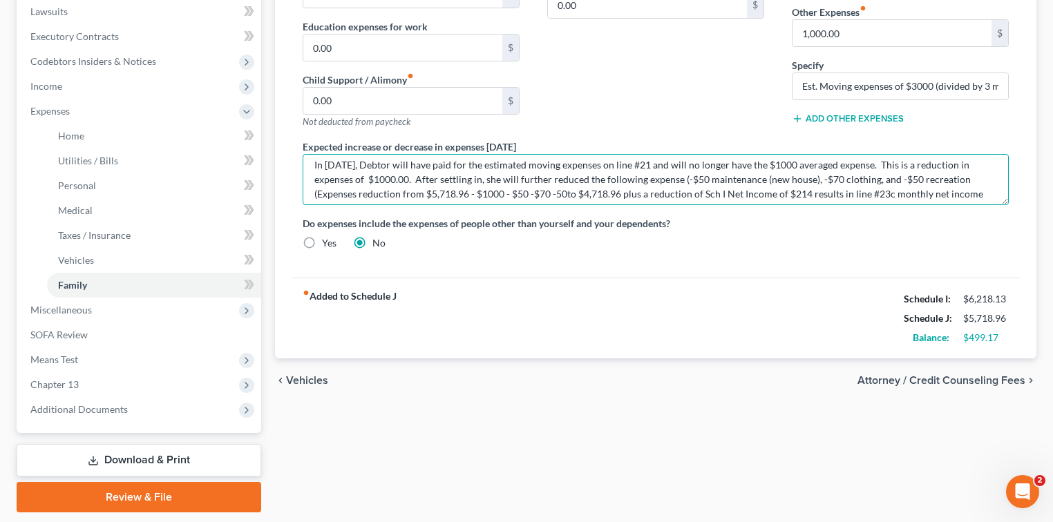
drag, startPoint x: 553, startPoint y: 187, endPoint x: 576, endPoint y: 191, distance: 23.7
click at [568, 190] on textarea "In [DATE], Debtor will have paid for the estimated moving expenses on line #21 …" at bounding box center [656, 179] width 706 height 51
click at [572, 187] on textarea "In [DATE], Debtor will have paid for the estimated moving expenses on line #21 …" at bounding box center [656, 179] width 706 height 51
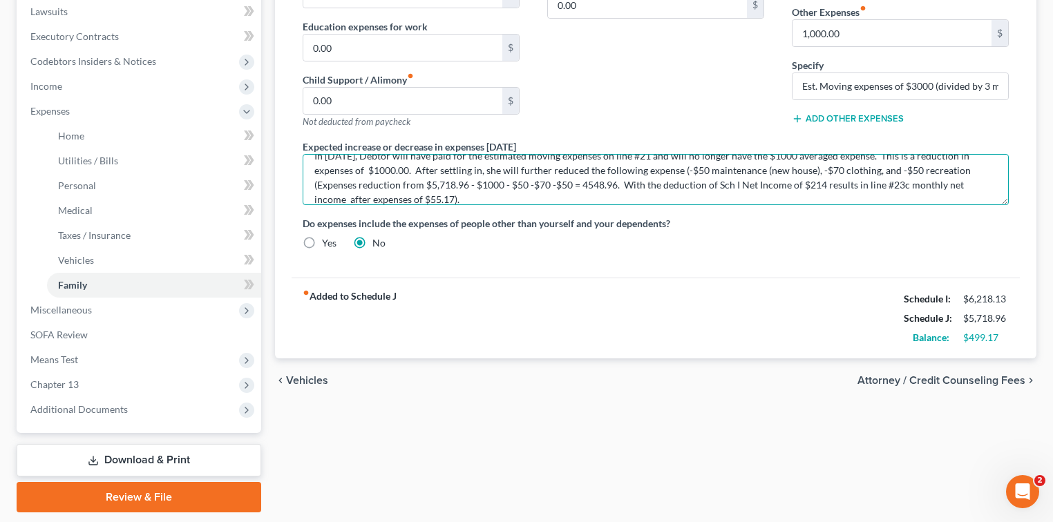
click at [539, 180] on textarea "In [DATE], Debtor will have paid for the estimated moving expenses on line #21 …" at bounding box center [656, 179] width 706 height 51
drag, startPoint x: 428, startPoint y: 195, endPoint x: 442, endPoint y: 190, distance: 14.9
click at [435, 193] on textarea "In [DATE], Debtor will have paid for the estimated moving expenses on line #21 …" at bounding box center [656, 179] width 706 height 51
drag, startPoint x: 466, startPoint y: 193, endPoint x: 473, endPoint y: 191, distance: 7.4
click at [467, 193] on textarea "In [DATE], Debtor will have paid for the estimated moving expenses on line #21 …" at bounding box center [656, 179] width 706 height 51
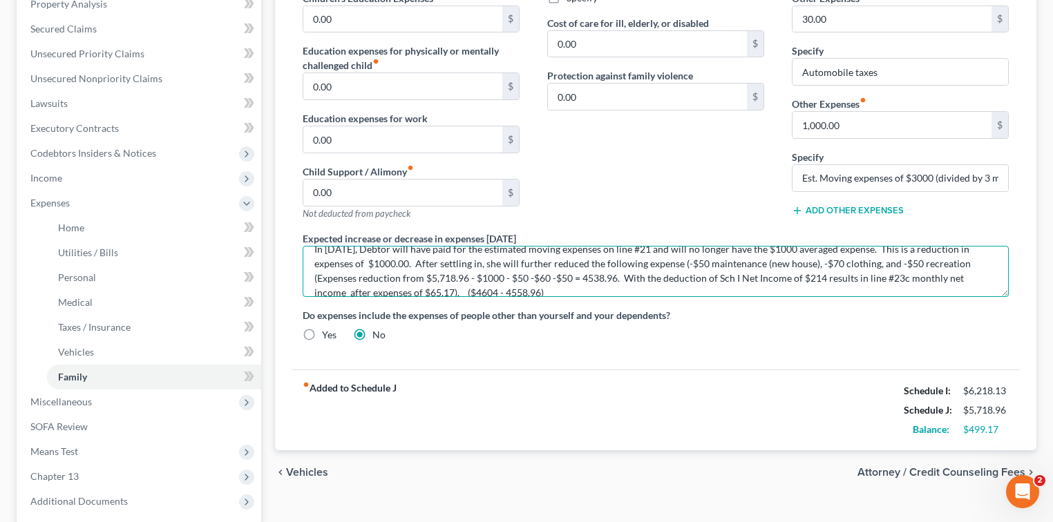
scroll to position [29, 0]
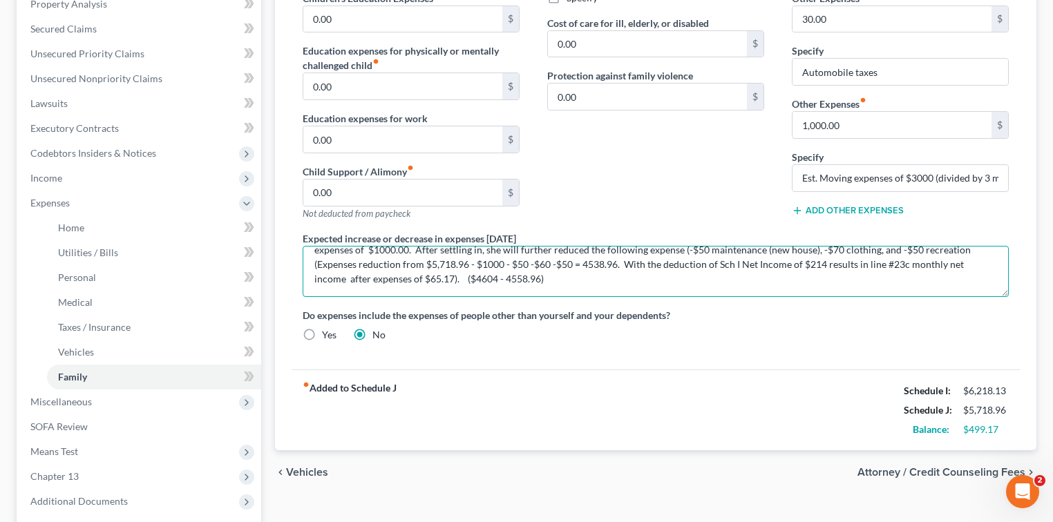
drag, startPoint x: 312, startPoint y: 265, endPoint x: 716, endPoint y: 271, distance: 404.1
click at [716, 271] on textarea "In [DATE], Debtor will have paid for the estimated moving expenses on line #21 …" at bounding box center [656, 271] width 706 height 51
type textarea "In [DATE], Debtor will have paid for the estimated moving expenses on line #21 …"
